Goal: Task Accomplishment & Management: Complete application form

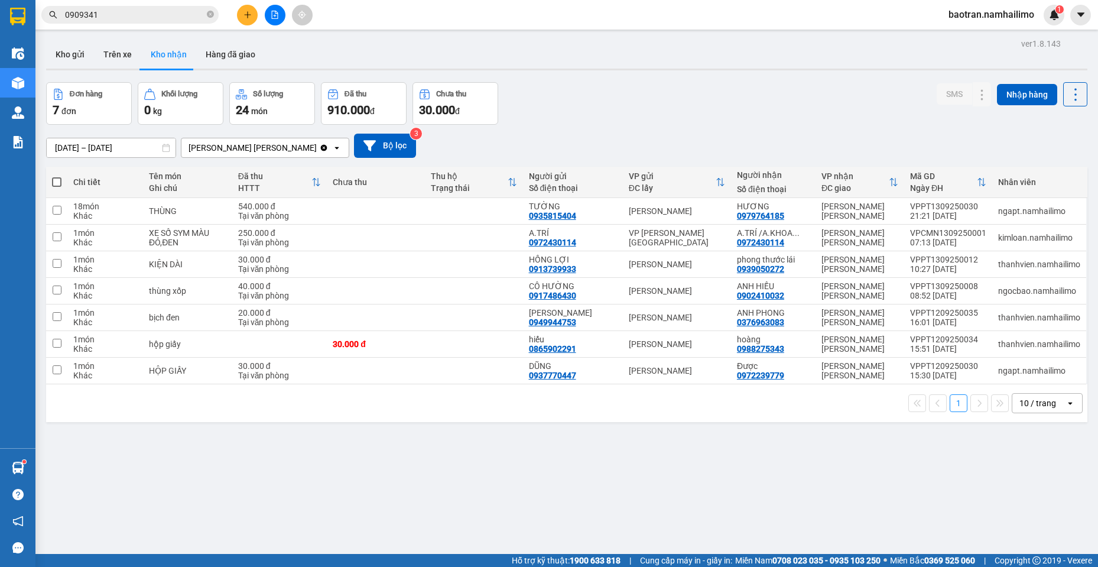
click at [154, 7] on span "0909341" at bounding box center [129, 15] width 177 height 18
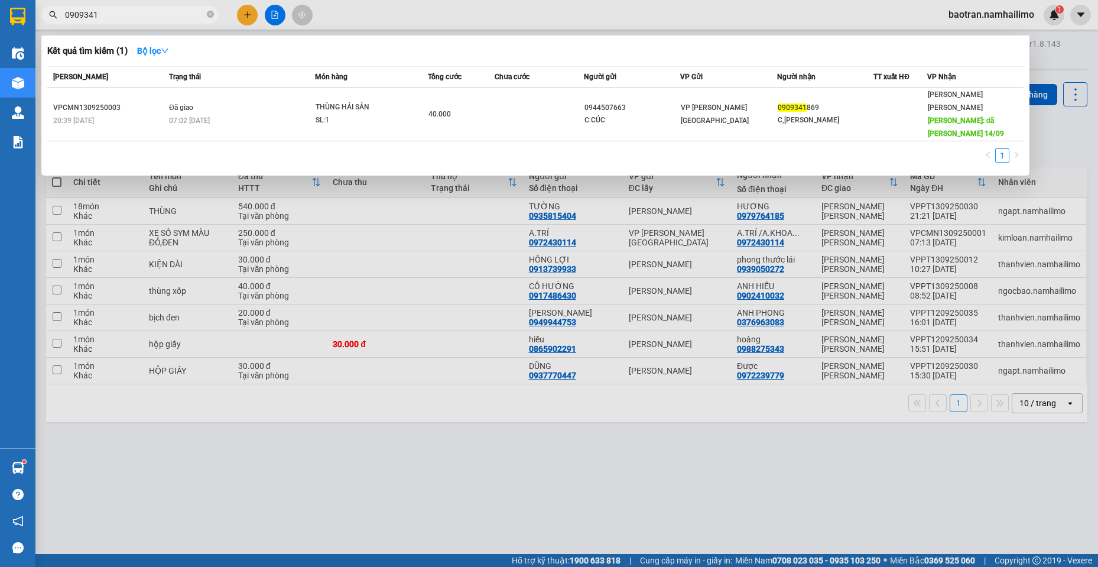
click at [149, 17] on input "0909341" at bounding box center [134, 14] width 139 height 13
drag, startPoint x: 149, startPoint y: 17, endPoint x: 165, endPoint y: 2, distance: 22.1
click at [154, 16] on input "0909341" at bounding box center [134, 14] width 139 height 13
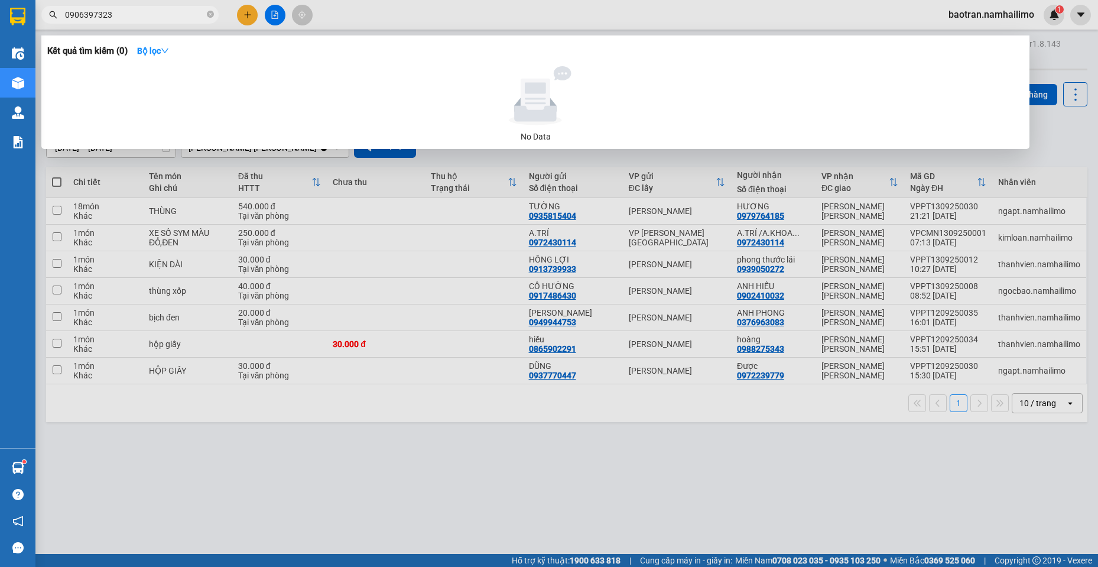
click at [278, 242] on div at bounding box center [549, 283] width 1098 height 567
click at [165, 16] on input "0906397323" at bounding box center [134, 14] width 139 height 13
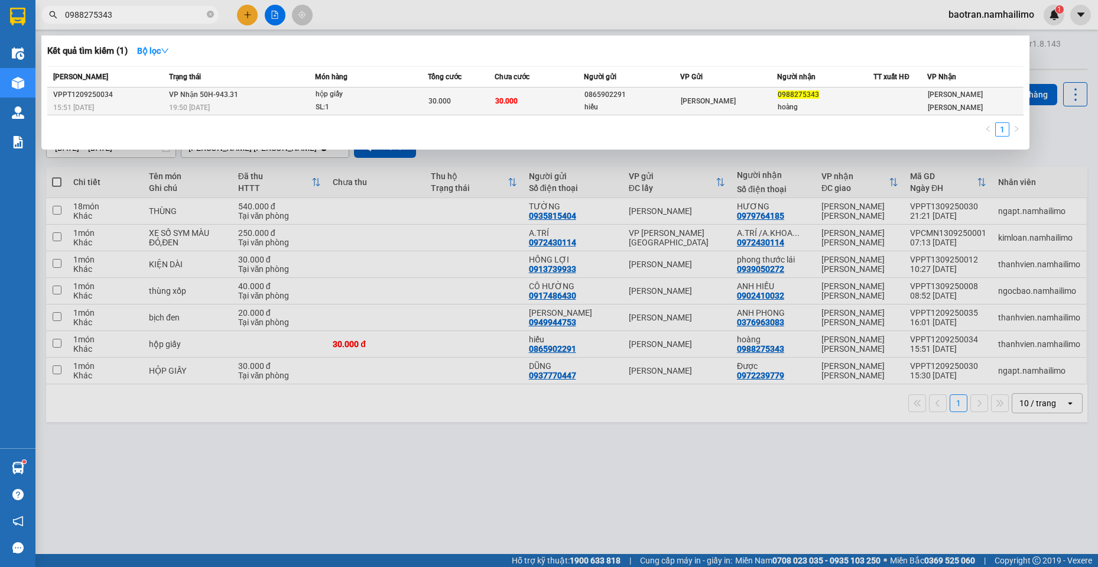
type input "0988275343"
click at [333, 102] on div "SL: 1" at bounding box center [359, 107] width 89 height 13
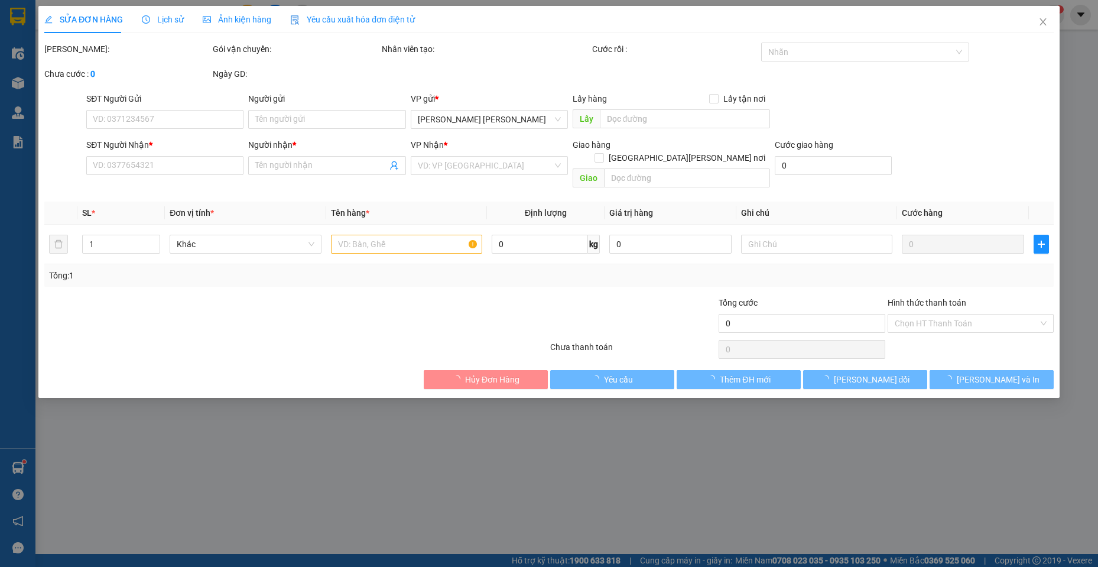
type input "0865902291"
type input "hiếu"
type input "0988275343"
type input "hoàng"
type input "30.000"
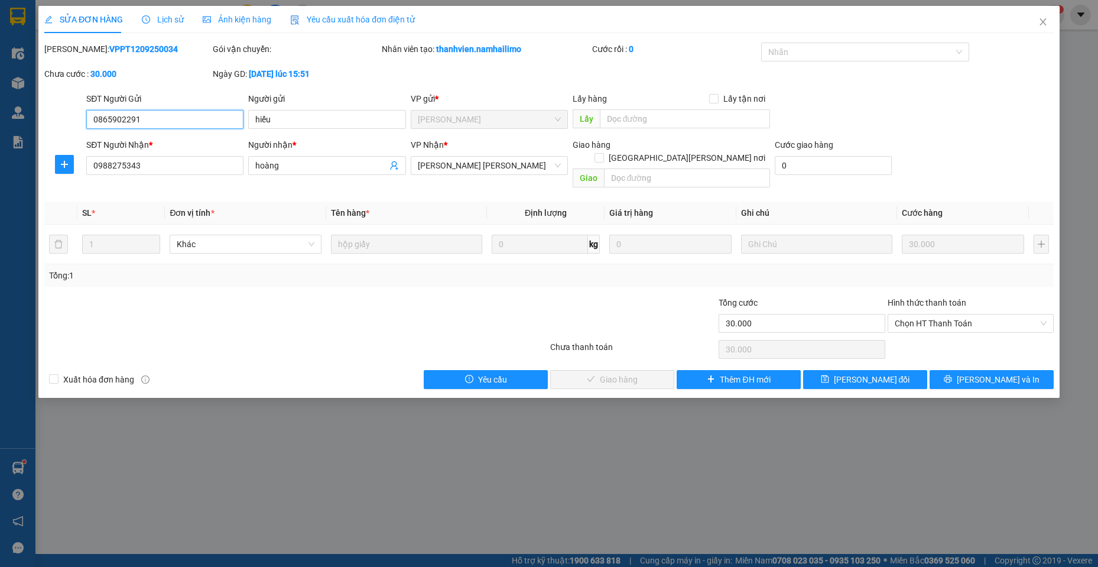
drag, startPoint x: 938, startPoint y: 308, endPoint x: 911, endPoint y: 328, distance: 33.4
click at [938, 314] on span "Chọn HT Thanh Toán" at bounding box center [970, 323] width 152 height 18
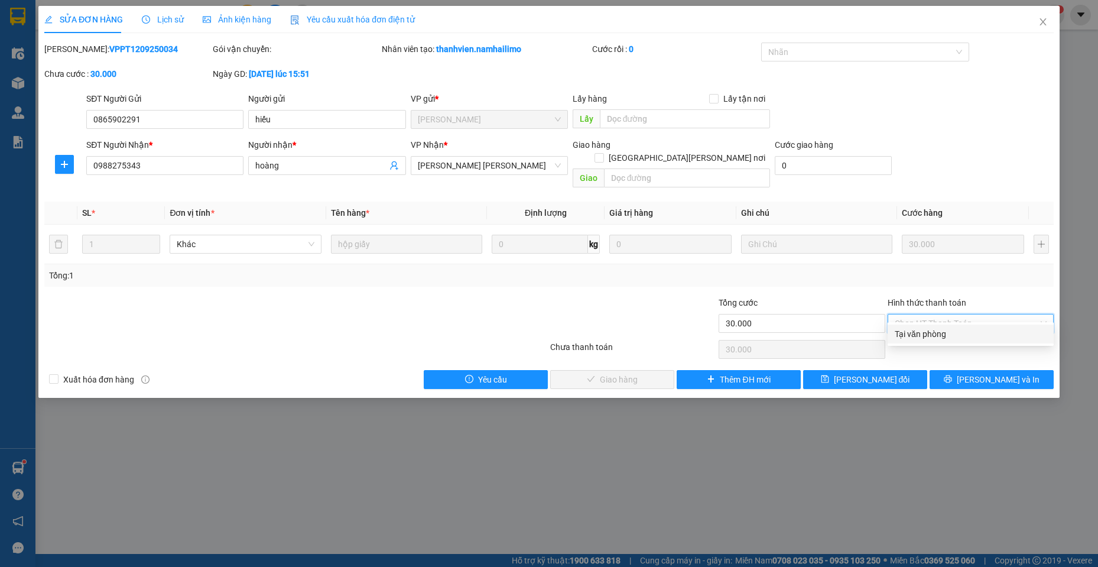
click at [935, 334] on div "Tại văn phòng" at bounding box center [970, 333] width 152 height 13
type input "0"
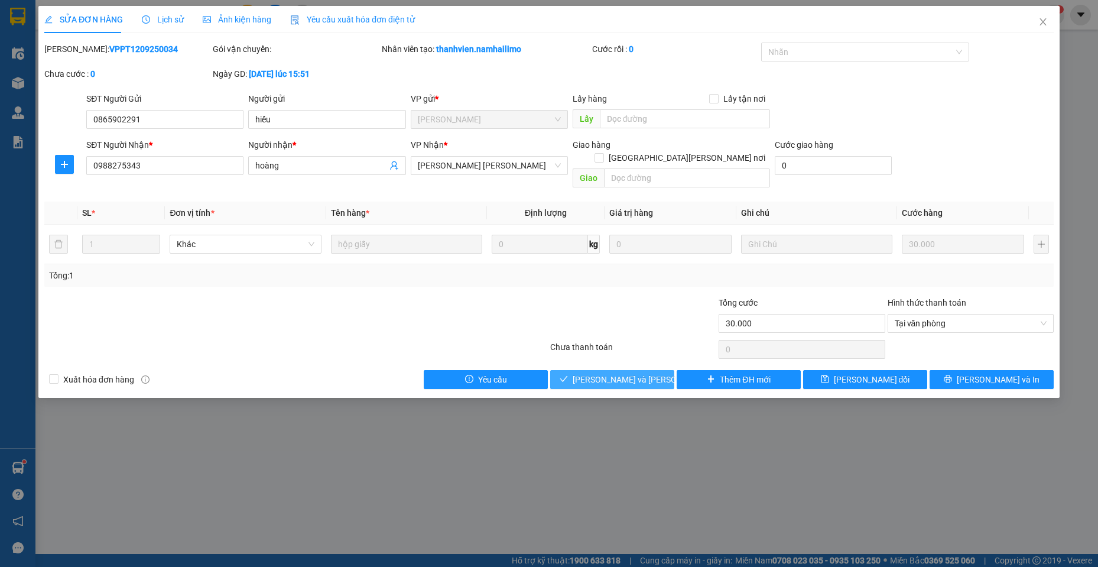
click at [655, 370] on button "[PERSON_NAME] và [PERSON_NAME] hàng" at bounding box center [612, 379] width 124 height 19
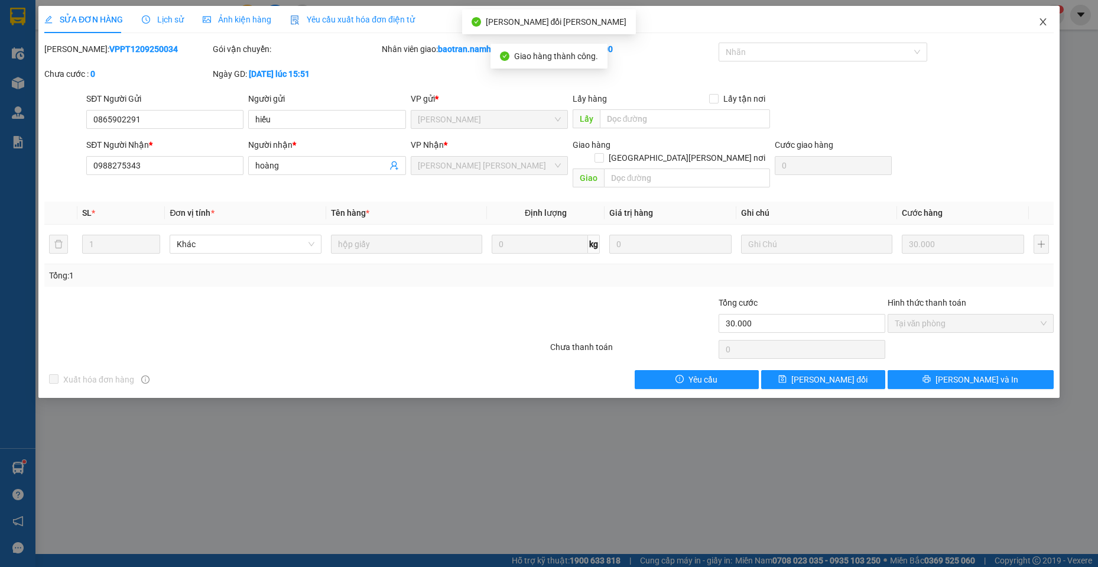
click at [1040, 18] on icon "close" at bounding box center [1042, 21] width 9 height 9
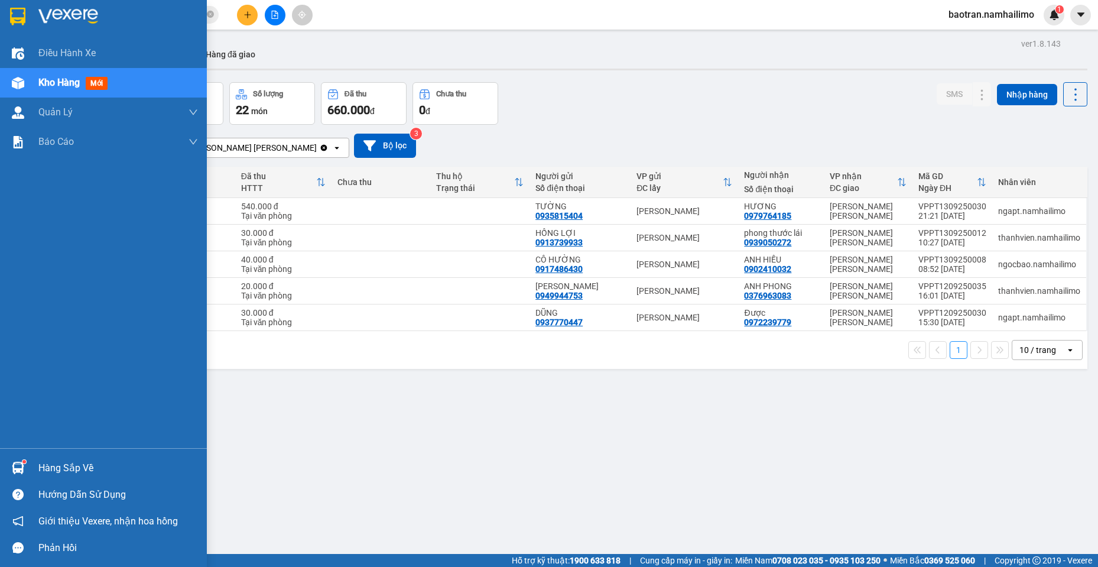
click at [18, 474] on div at bounding box center [18, 467] width 21 height 21
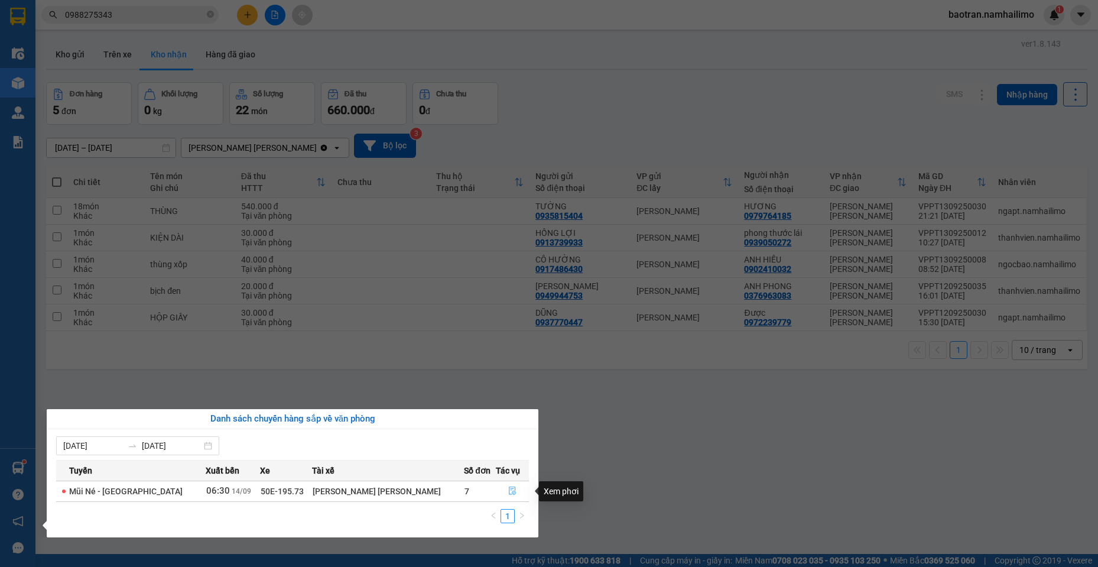
click at [508, 494] on icon "file-done" at bounding box center [512, 490] width 8 height 8
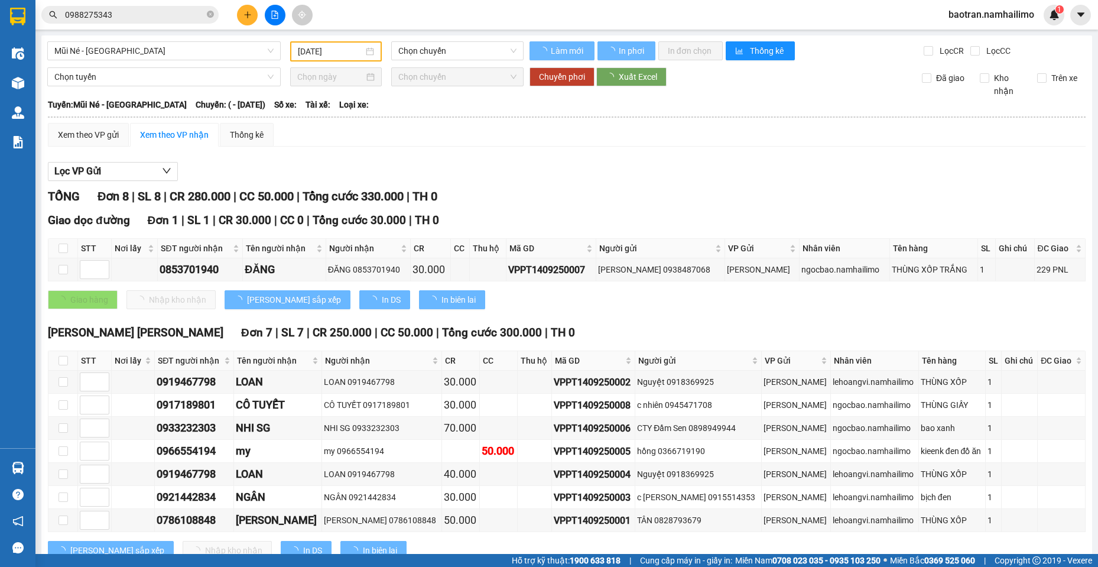
type input "[DATE]"
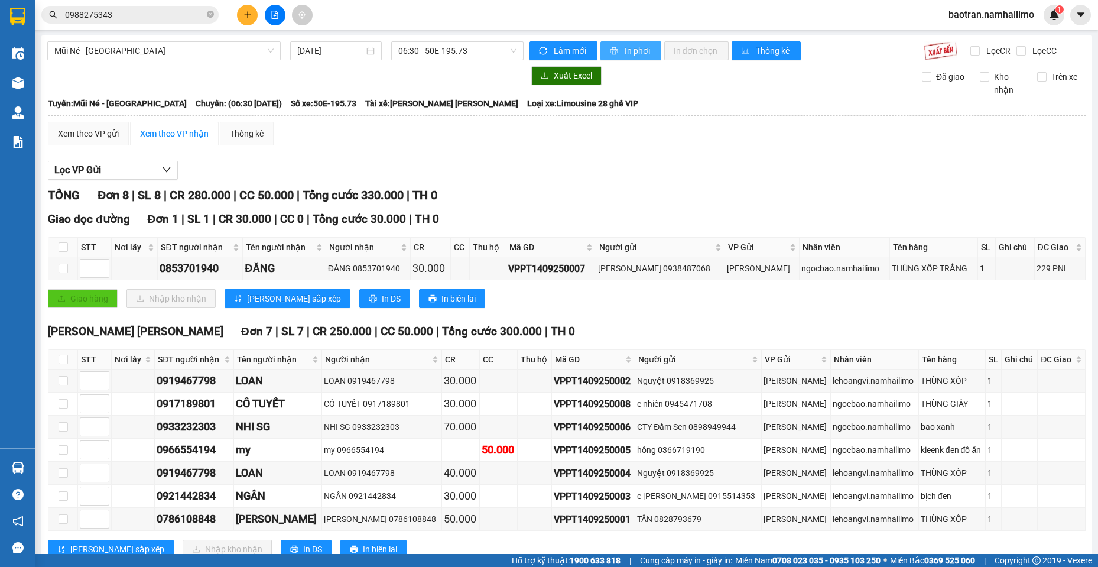
click at [624, 50] on span "In phơi" at bounding box center [637, 50] width 27 height 13
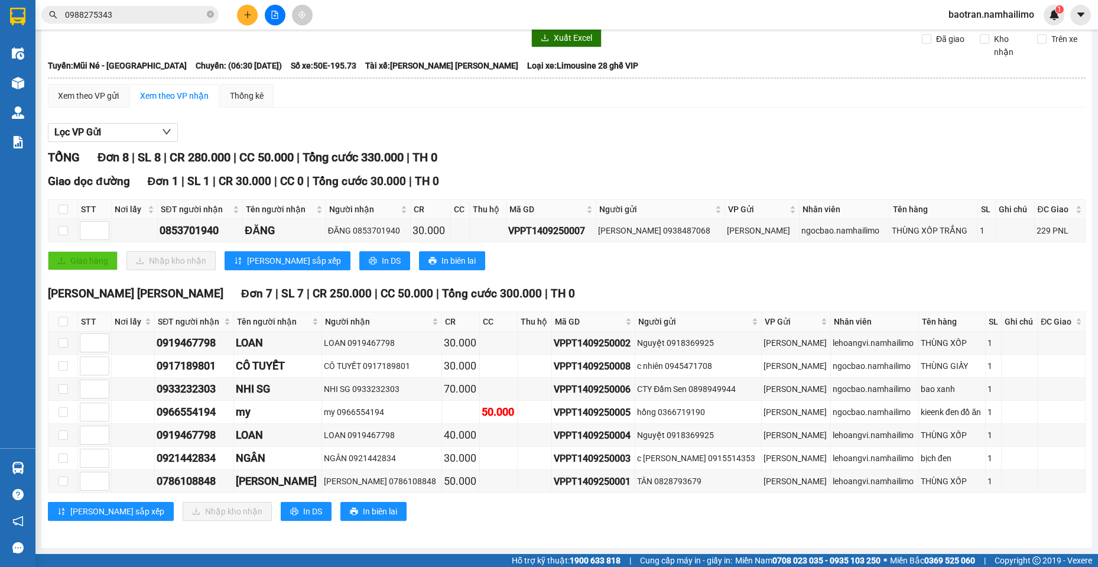
drag, startPoint x: 924, startPoint y: 171, endPoint x: 903, endPoint y: 190, distance: 28.4
click at [923, 171] on div "[PERSON_NAME] 8 | SL 8 | CR 280.000 | CC 50.000 | [PERSON_NAME] 330.000 | TH 0 …" at bounding box center [566, 341] width 1037 height 387
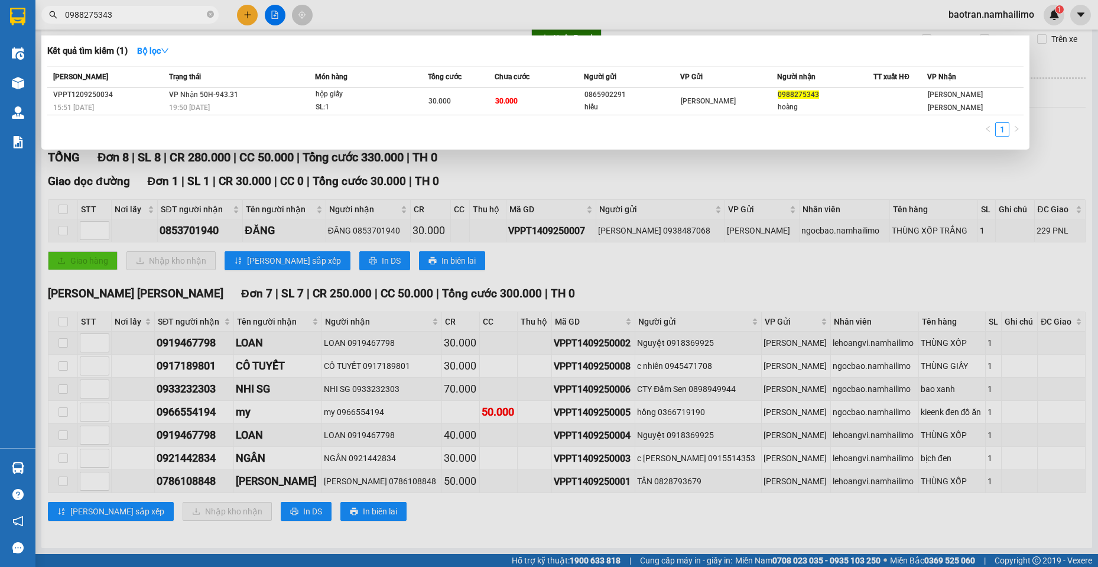
click at [125, 13] on input "0988275343" at bounding box center [134, 14] width 139 height 13
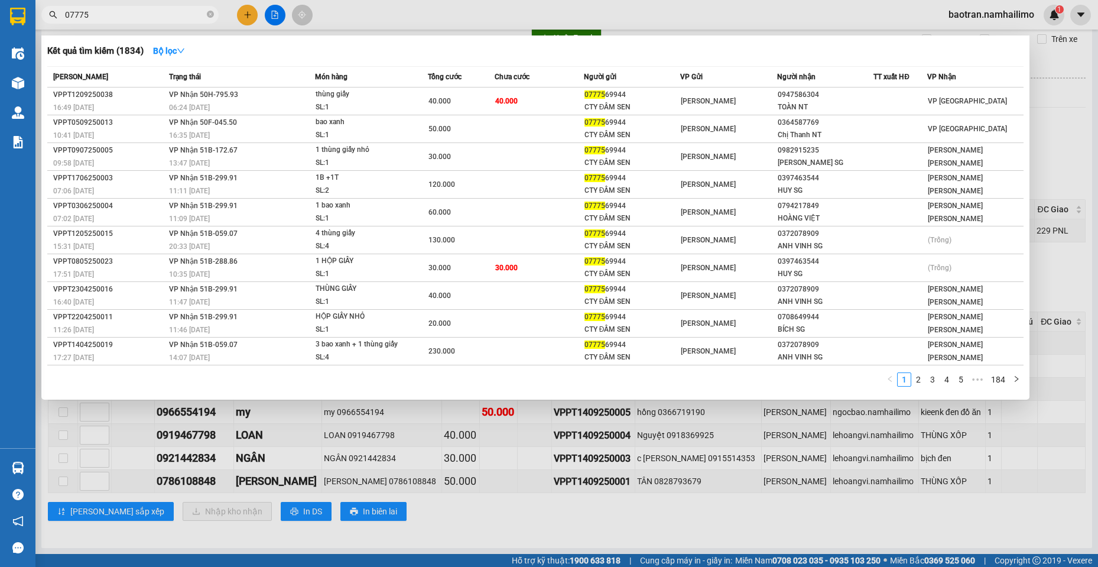
click at [769, 441] on div at bounding box center [549, 283] width 1098 height 567
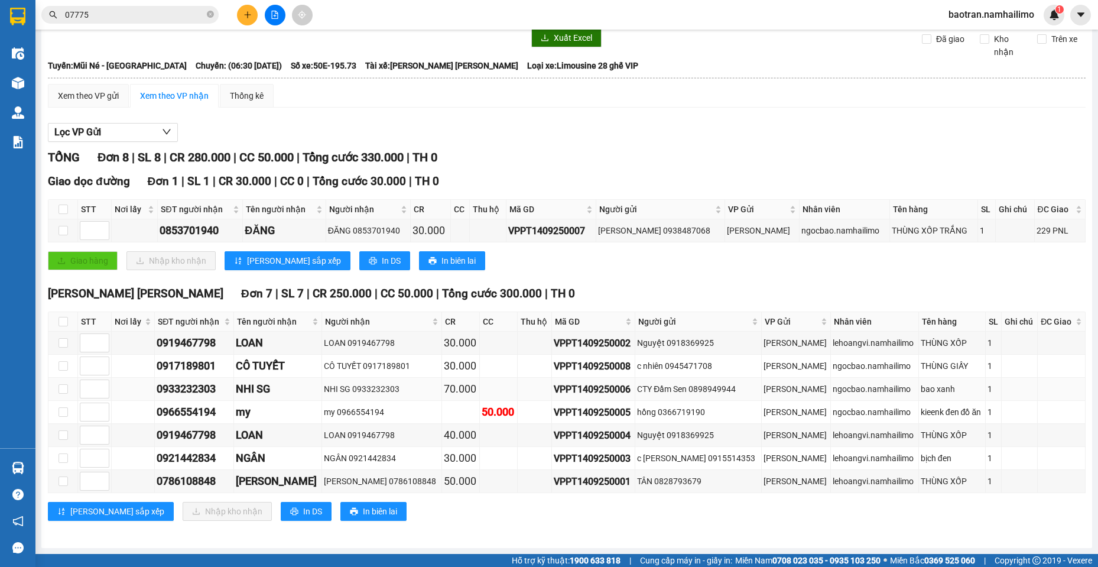
click at [599, 390] on div "VPPT1409250006" at bounding box center [593, 389] width 79 height 15
copy div "VPPT1409250006"
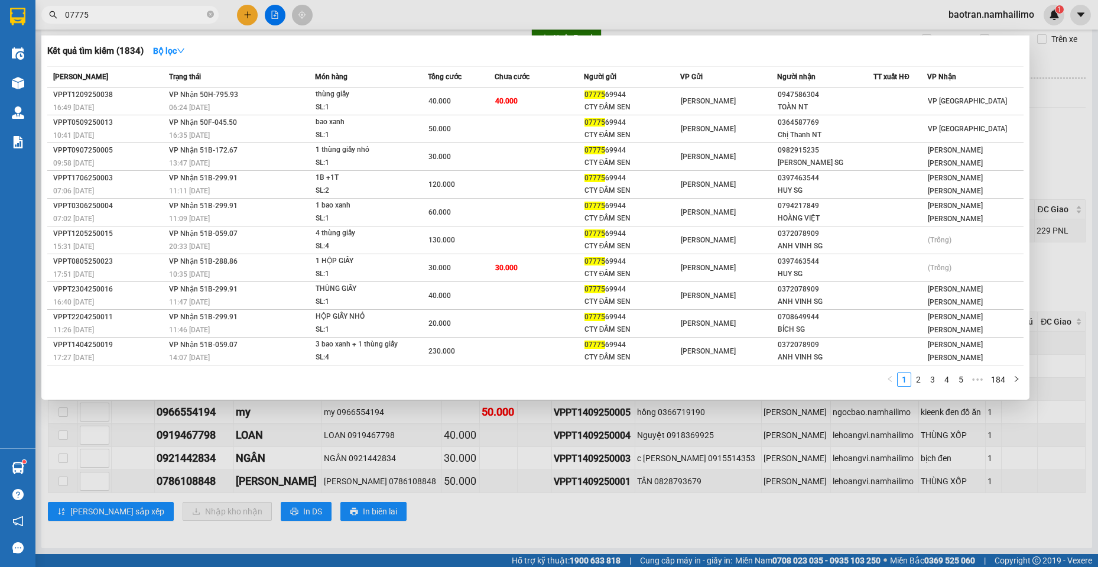
click at [139, 9] on input "07775" at bounding box center [134, 14] width 139 height 13
click at [834, 462] on div at bounding box center [549, 283] width 1098 height 567
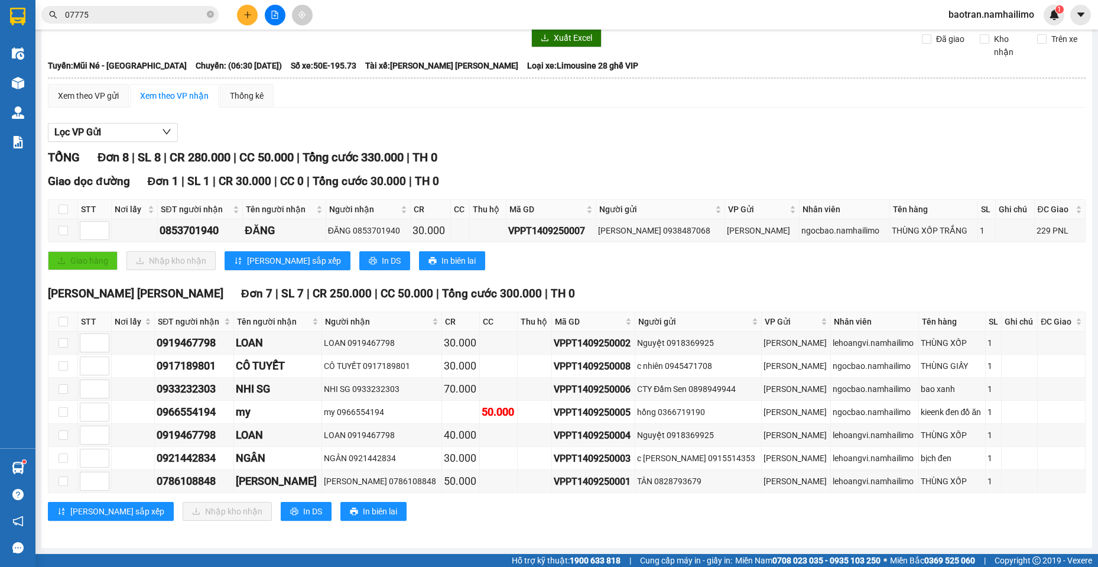
click at [152, 9] on input "07775" at bounding box center [134, 14] width 139 height 13
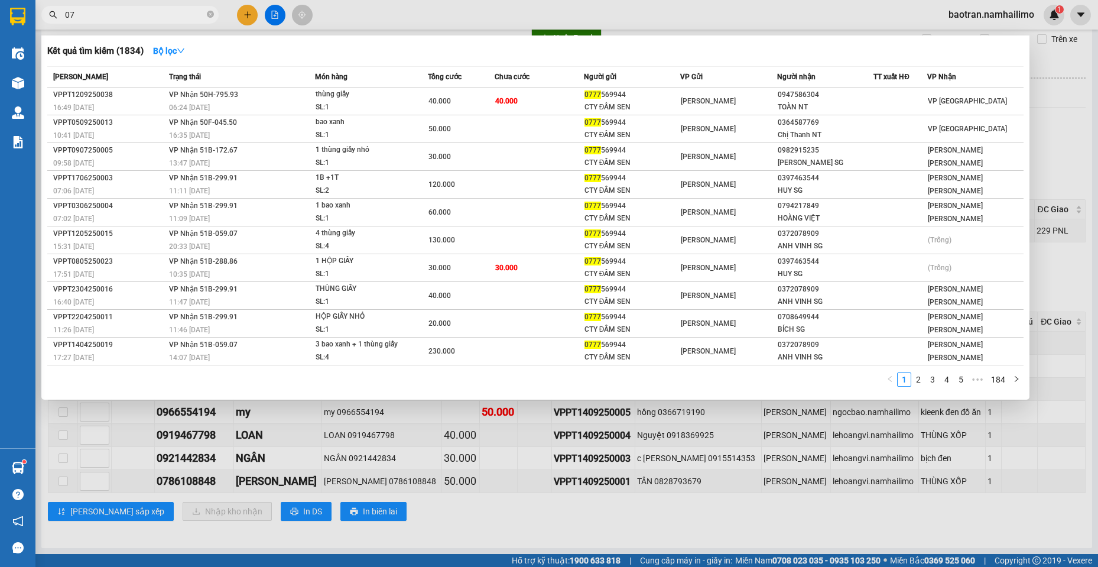
type input "0"
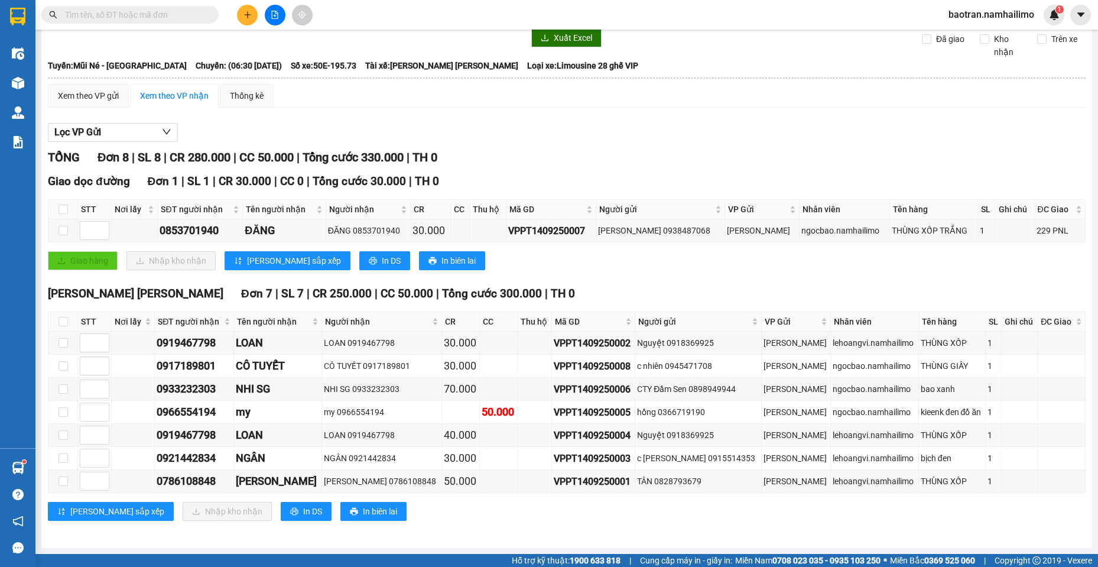
drag, startPoint x: 966, startPoint y: 156, endPoint x: 960, endPoint y: 157, distance: 6.5
click at [966, 156] on div "[PERSON_NAME] 8 | SL 8 | CR 280.000 | CC 50.000 | [PERSON_NAME] 330.000 | TH 0" at bounding box center [566, 157] width 1037 height 18
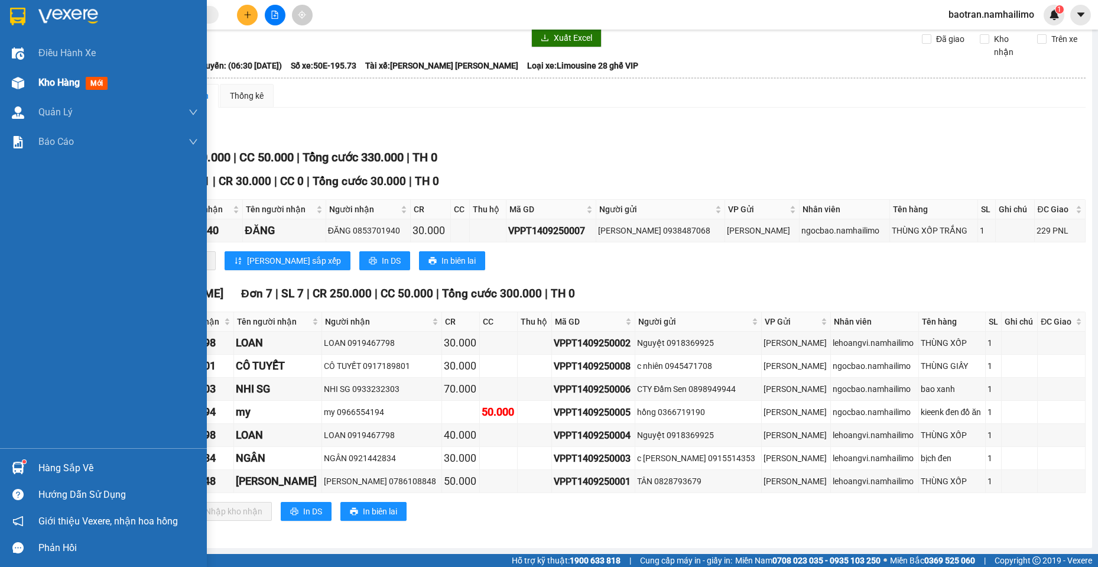
click at [32, 81] on div "Kho hàng mới" at bounding box center [103, 83] width 207 height 30
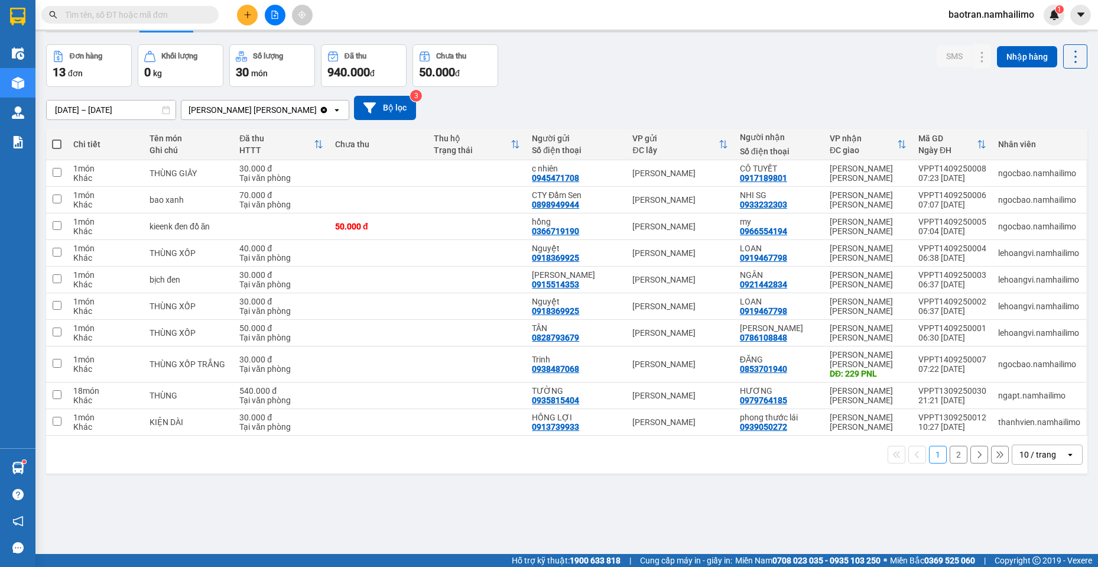
drag, startPoint x: 240, startPoint y: 543, endPoint x: 187, endPoint y: 367, distance: 183.2
click at [237, 539] on div "ver 1.8.143 Kho gửi Trên xe [PERSON_NAME] Hàng đã [PERSON_NAME] hàng 13 đơn [PE…" at bounding box center [566, 281] width 1050 height 567
